Goal: Transaction & Acquisition: Purchase product/service

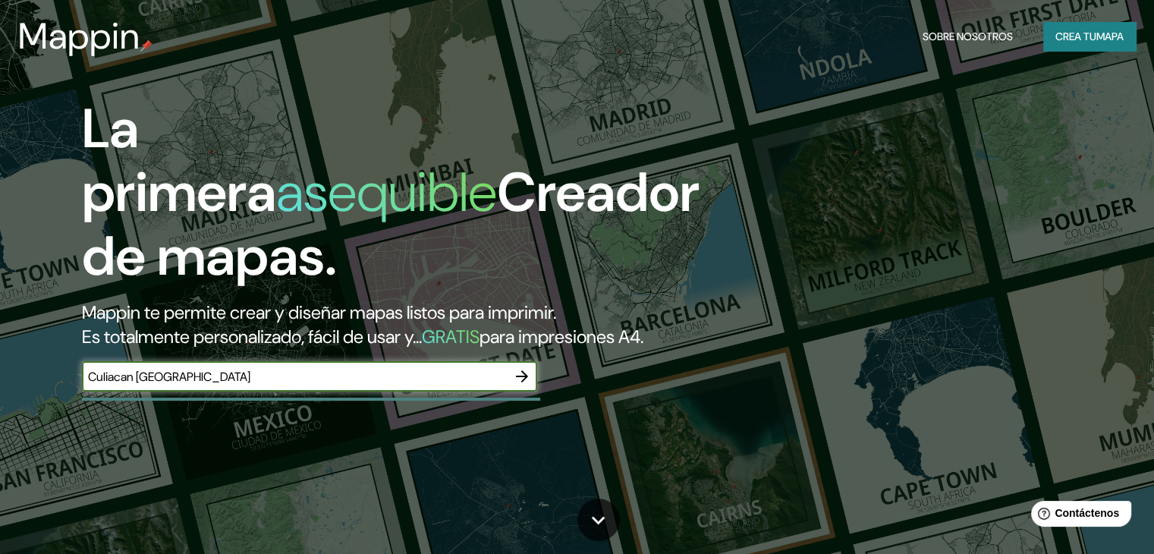
type input "Culiacan [GEOGRAPHIC_DATA]"
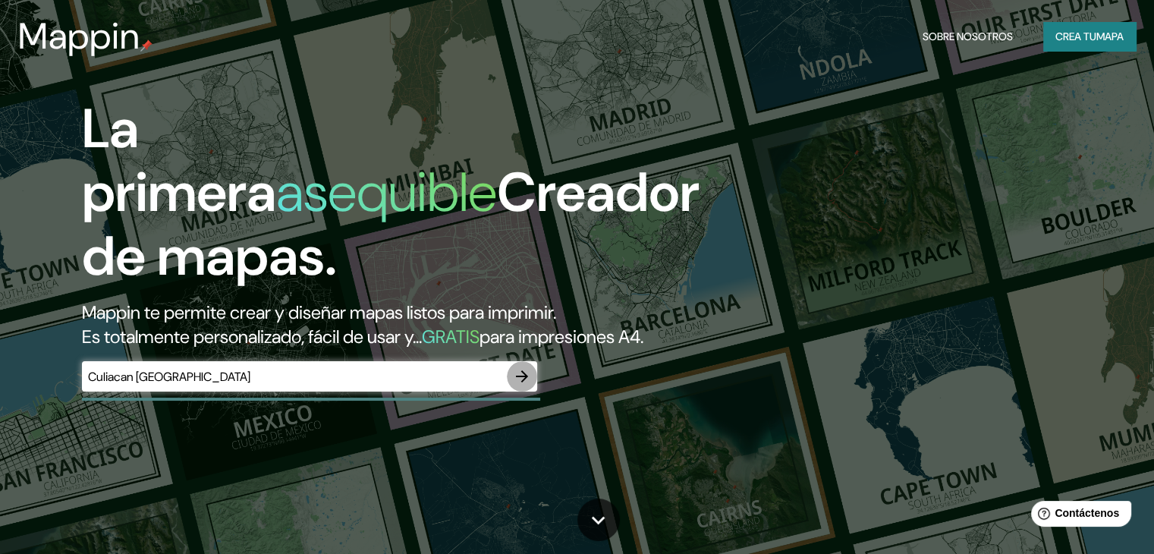
click at [519, 385] on icon "button" at bounding box center [522, 376] width 18 height 18
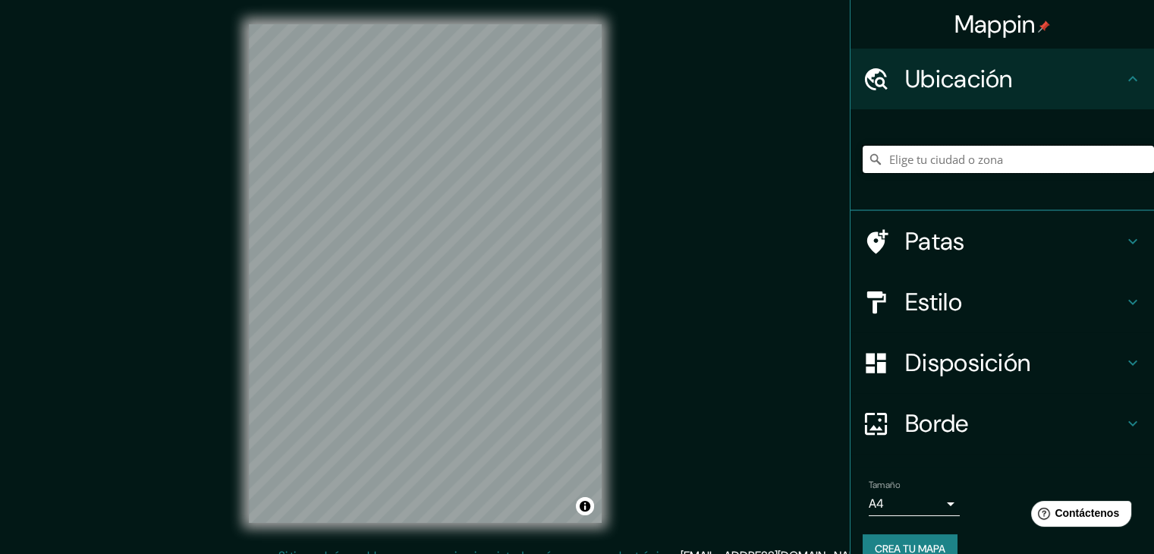
click at [1014, 163] on input "Elige tu ciudad o zona" at bounding box center [1008, 159] width 291 height 27
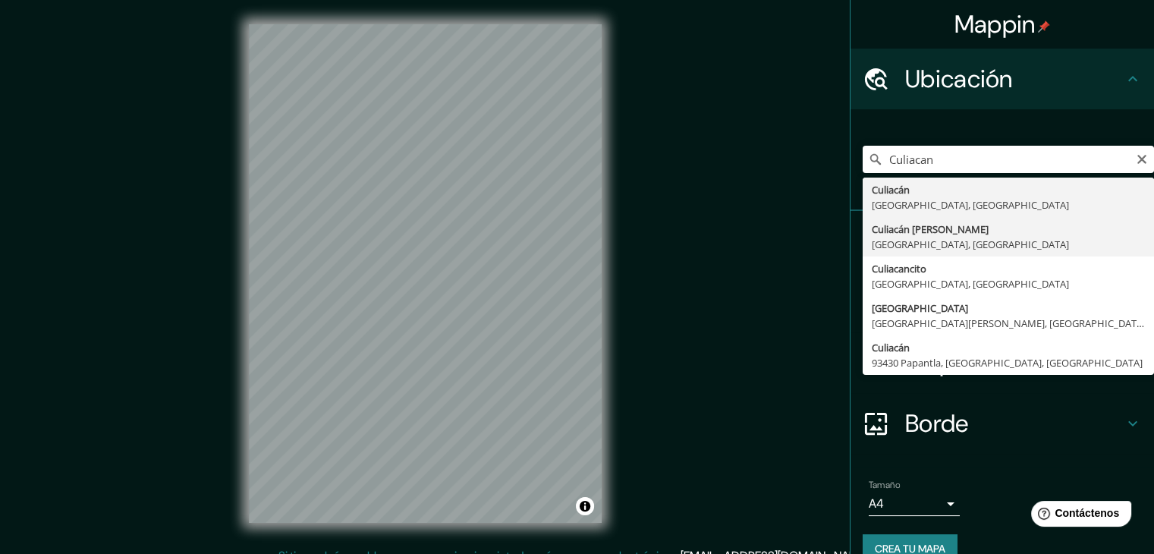
type input "Culiacán [PERSON_NAME], [GEOGRAPHIC_DATA], [GEOGRAPHIC_DATA]"
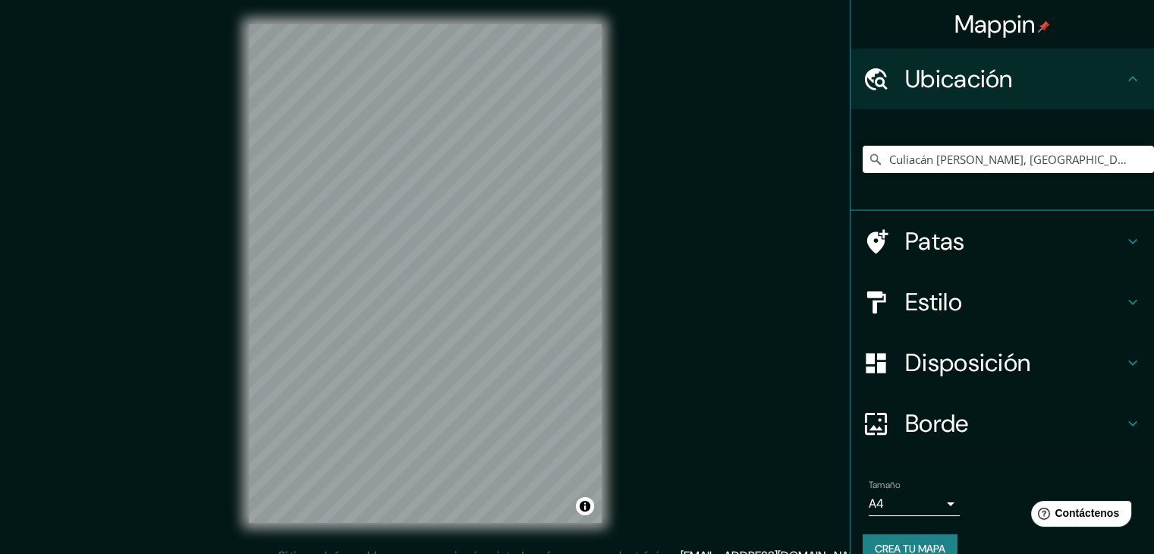
click at [662, 165] on div "Mappin Ubicación Culiacán [PERSON_NAME], [GEOGRAPHIC_DATA], [GEOGRAPHIC_DATA] P…" at bounding box center [577, 285] width 1154 height 571
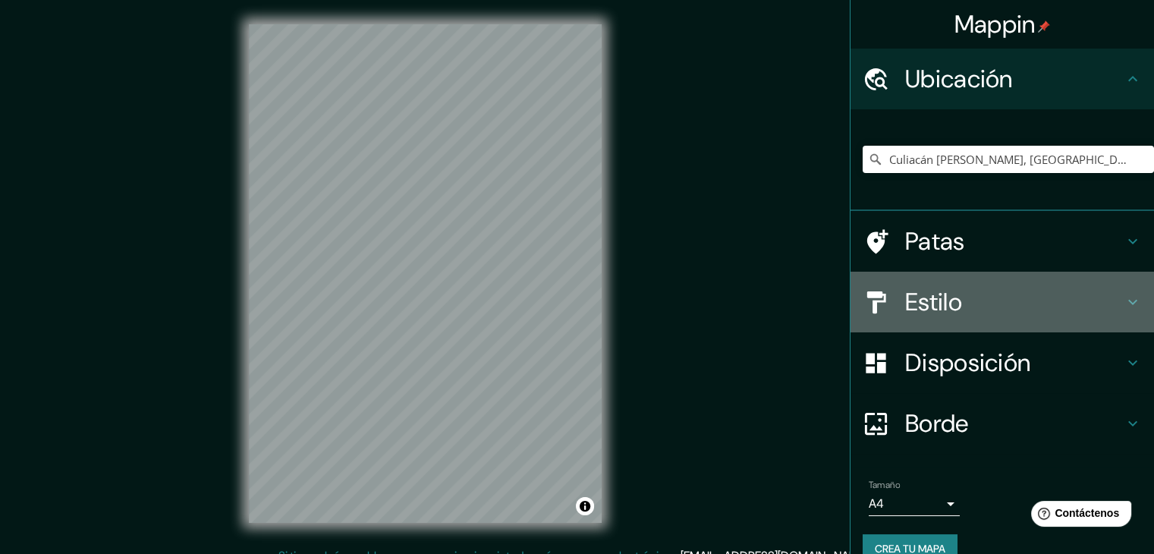
click at [979, 296] on h4 "Estilo" at bounding box center [1014, 302] width 219 height 30
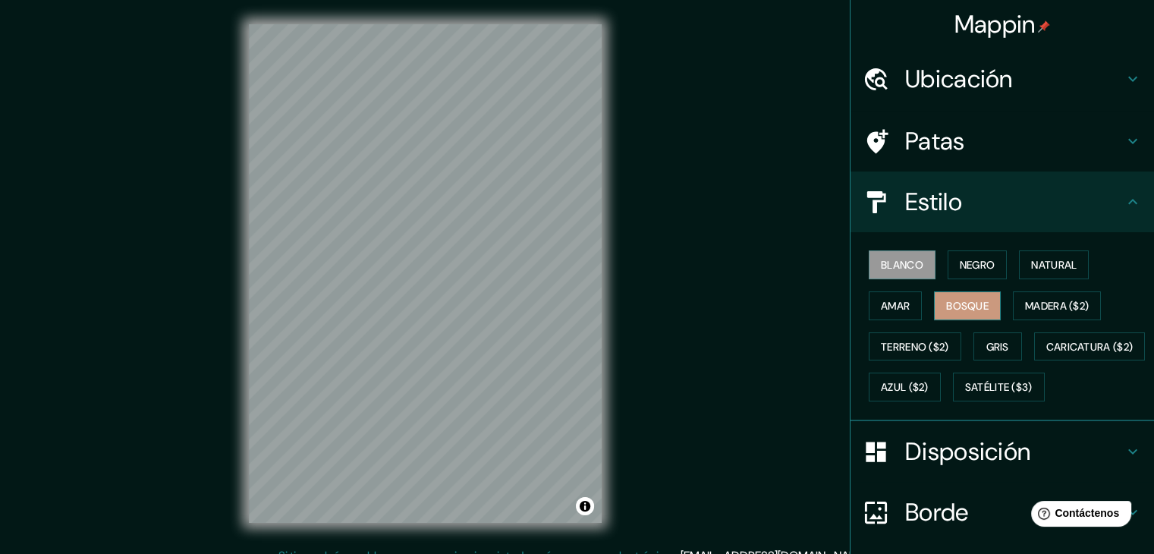
click at [977, 299] on font "Bosque" at bounding box center [967, 306] width 42 height 14
click at [883, 332] on button "Terreno ($2)" at bounding box center [915, 346] width 93 height 29
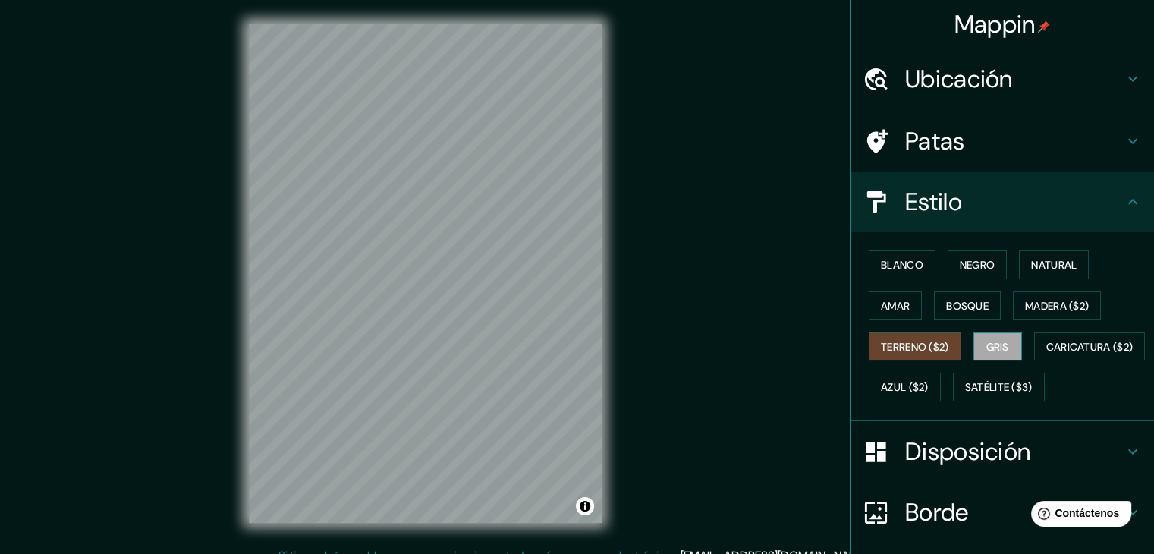
click at [995, 337] on font "Gris" at bounding box center [997, 347] width 23 height 20
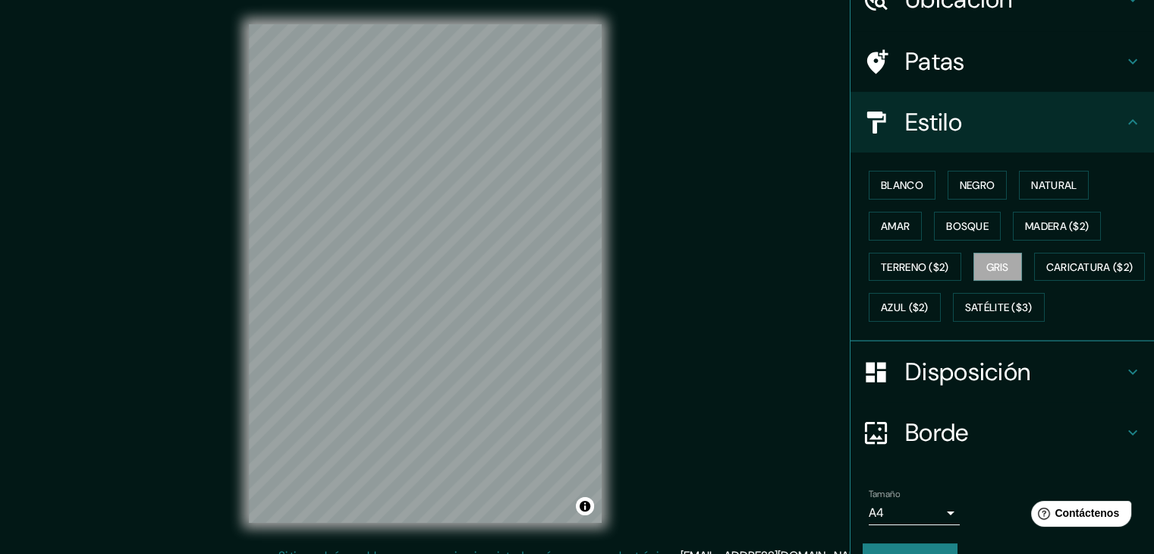
scroll to position [153, 0]
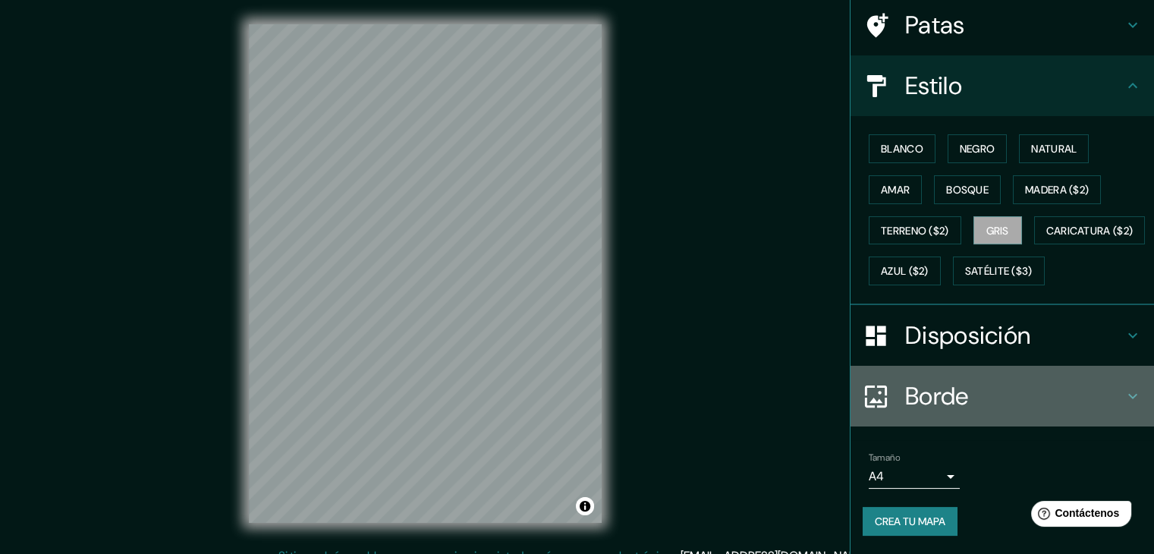
click at [1017, 404] on h4 "Borde" at bounding box center [1014, 396] width 219 height 30
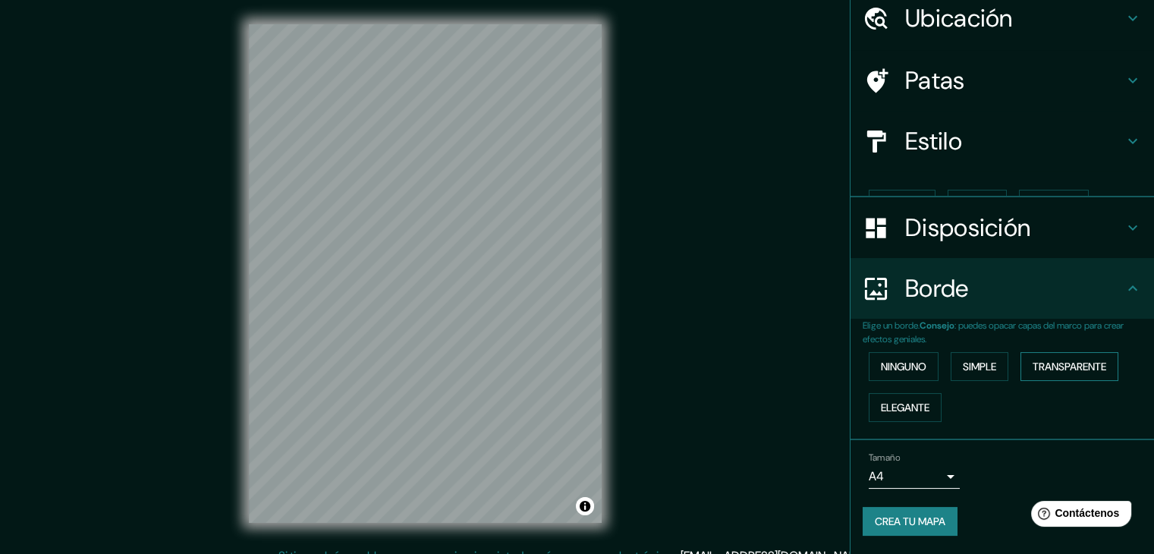
scroll to position [34, 0]
